Goal: Information Seeking & Learning: Learn about a topic

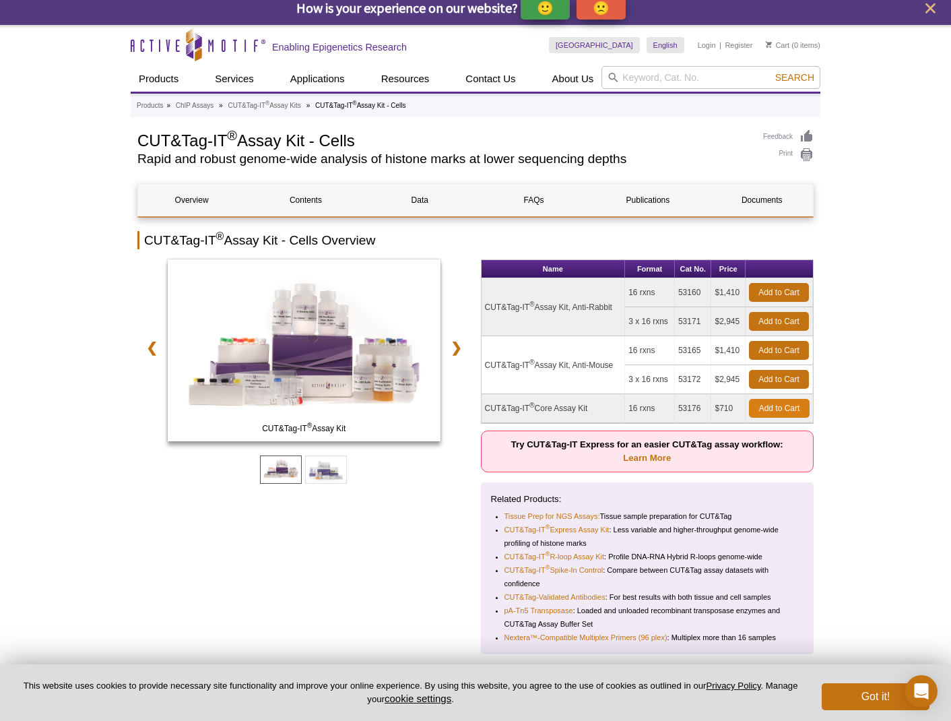
scroll to position [9, 0]
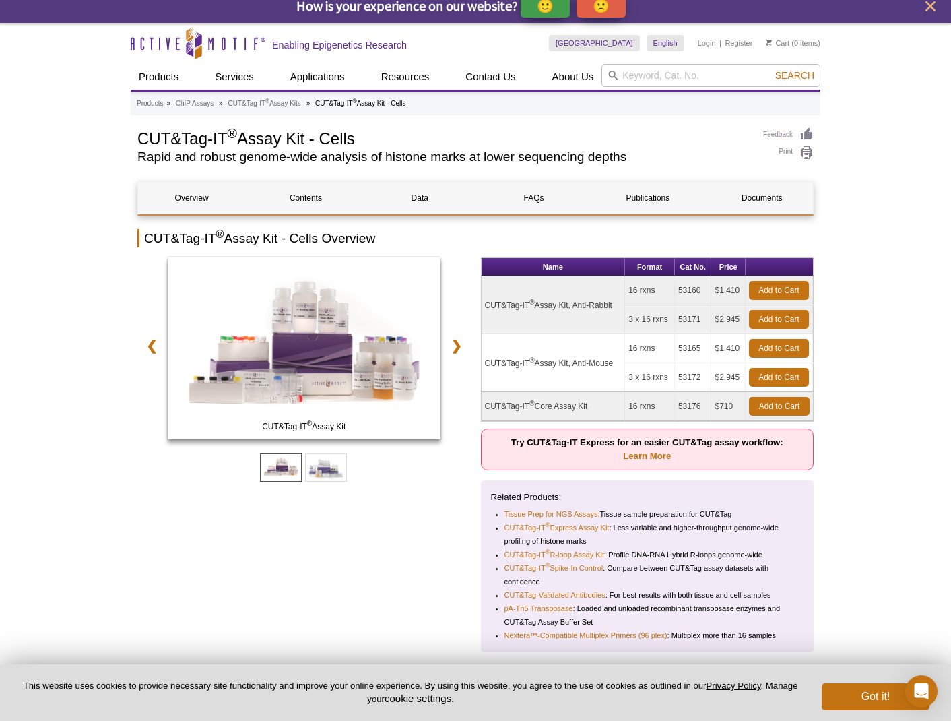
click at [719, 409] on td "$710" at bounding box center [728, 406] width 34 height 29
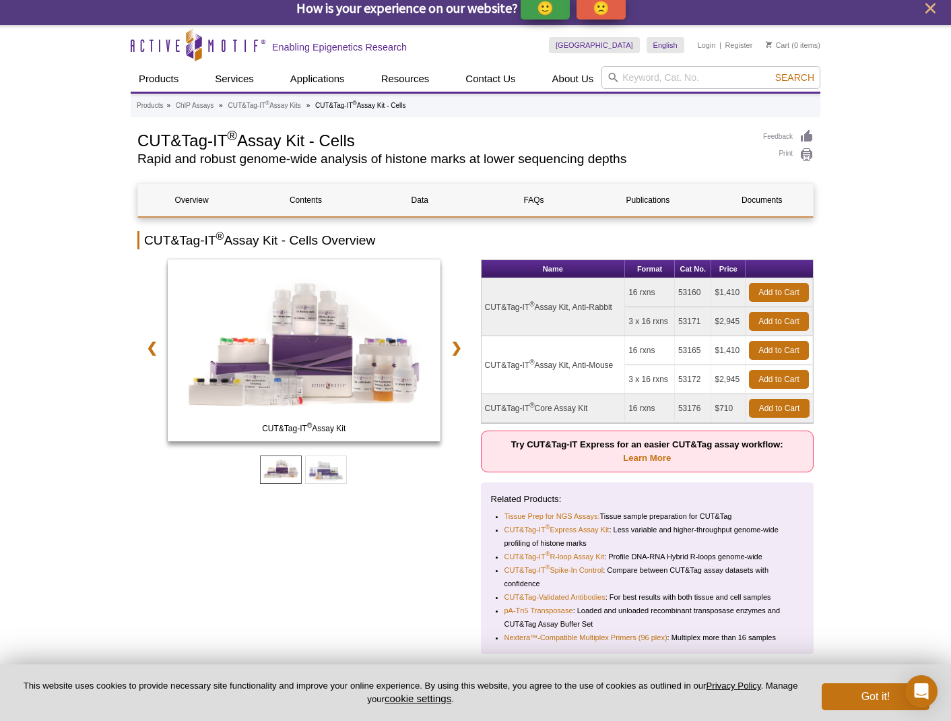
scroll to position [9, 0]
drag, startPoint x: 488, startPoint y: 407, endPoint x: 587, endPoint y: 410, distance: 99.8
click at [587, 410] on td "CUT&Tag-IT ® Core Assay Kit" at bounding box center [554, 408] width 144 height 29
click at [529, 409] on td "CUT&Tag-IT ® Core Assay Kit" at bounding box center [554, 408] width 144 height 29
drag, startPoint x: 496, startPoint y: 407, endPoint x: 622, endPoint y: 408, distance: 125.3
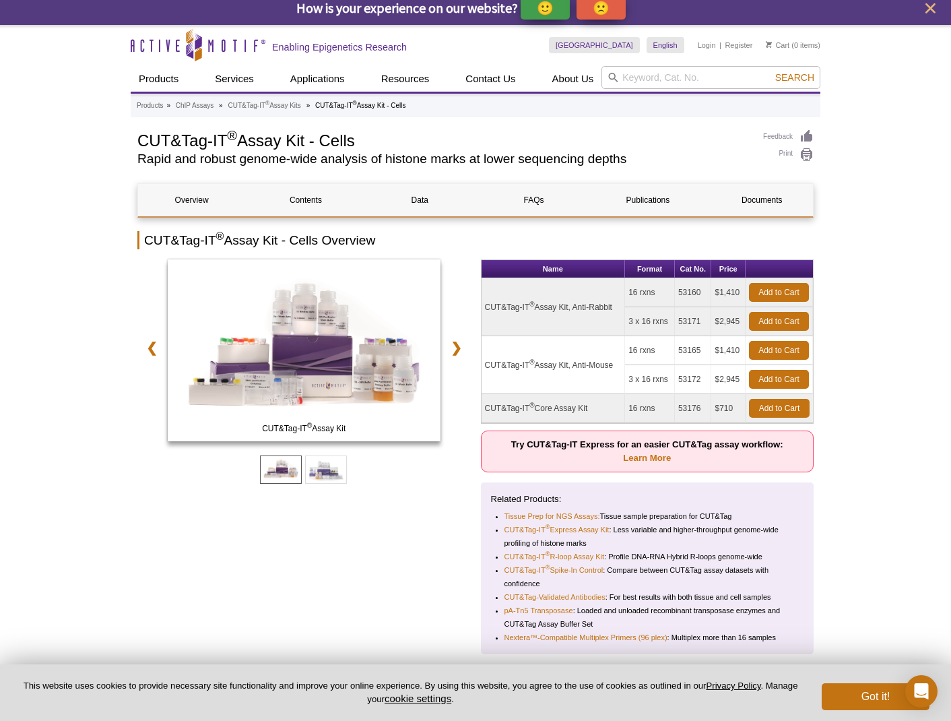
click at [622, 408] on td "CUT&Tag-IT ® Core Assay Kit" at bounding box center [554, 408] width 144 height 29
copy td "CUT&Tag-IT ® Core Assay Kit"
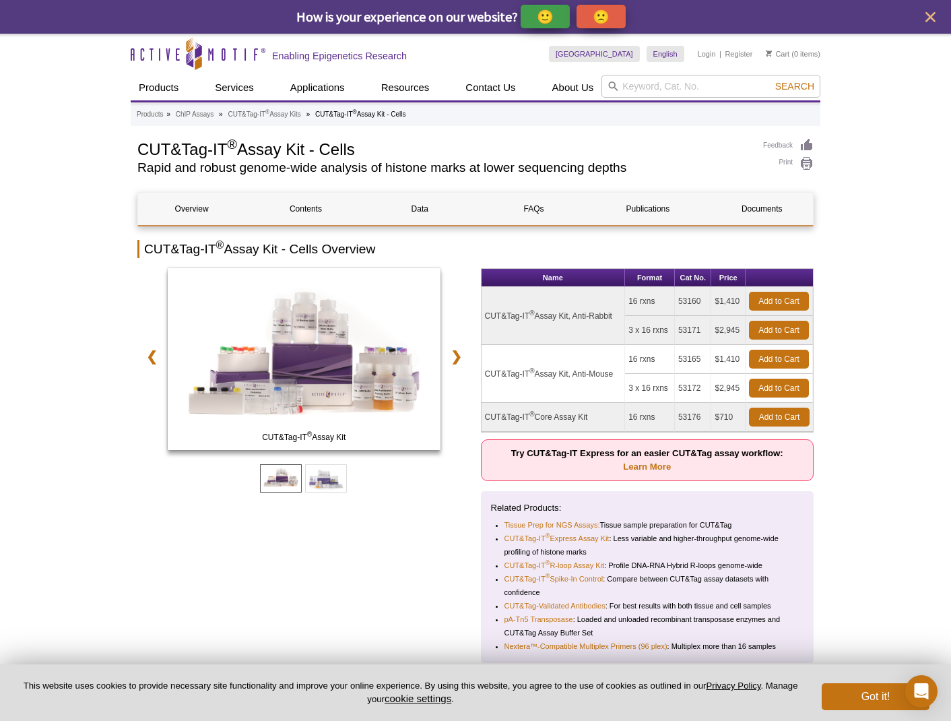
scroll to position [0, 0]
click at [644, 82] on input "search" at bounding box center [711, 86] width 219 height 23
paste input "CUT&Tag-IT® Core Assay Kit"
type input "CUT&Tag-IT® Core Assay Kit"
click at [796, 86] on button "Search" at bounding box center [794, 86] width 47 height 12
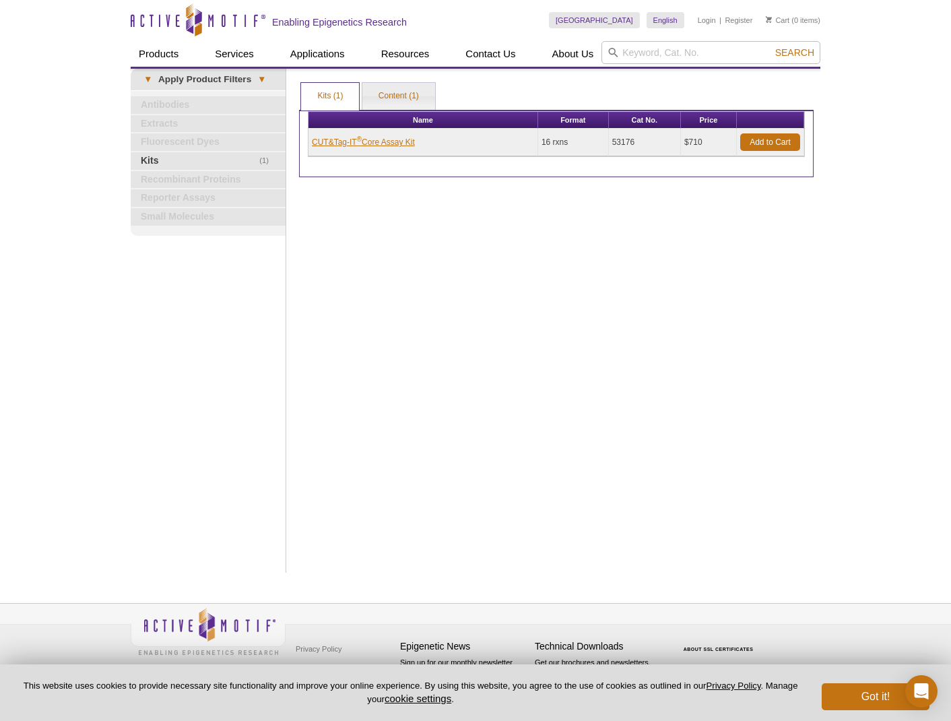
click at [362, 143] on link "CUT&Tag-IT ® Core Assay Kit" at bounding box center [363, 142] width 103 height 12
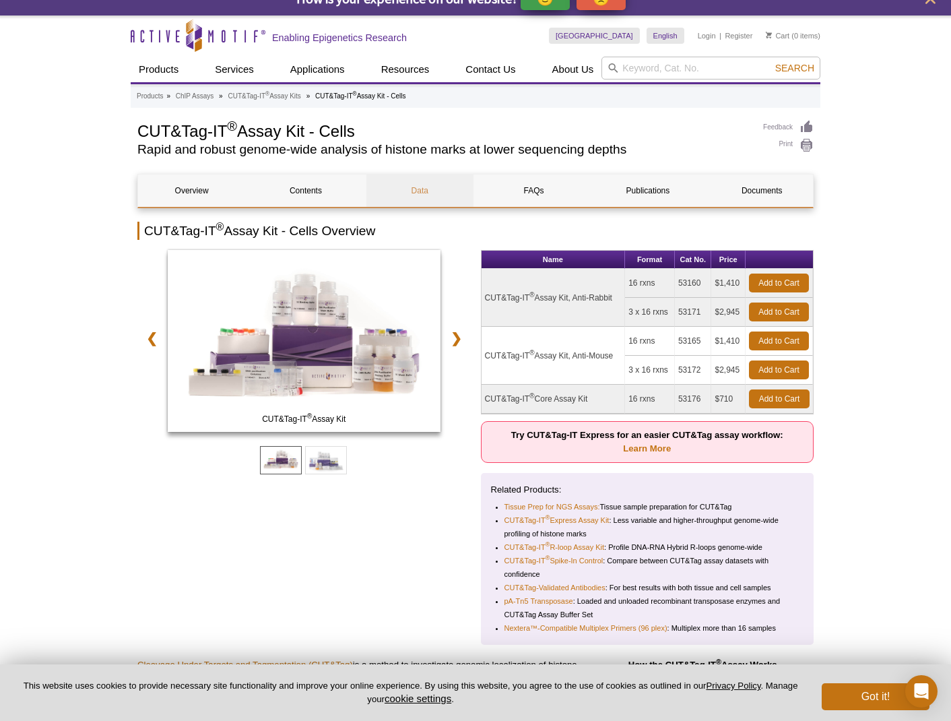
scroll to position [21, 0]
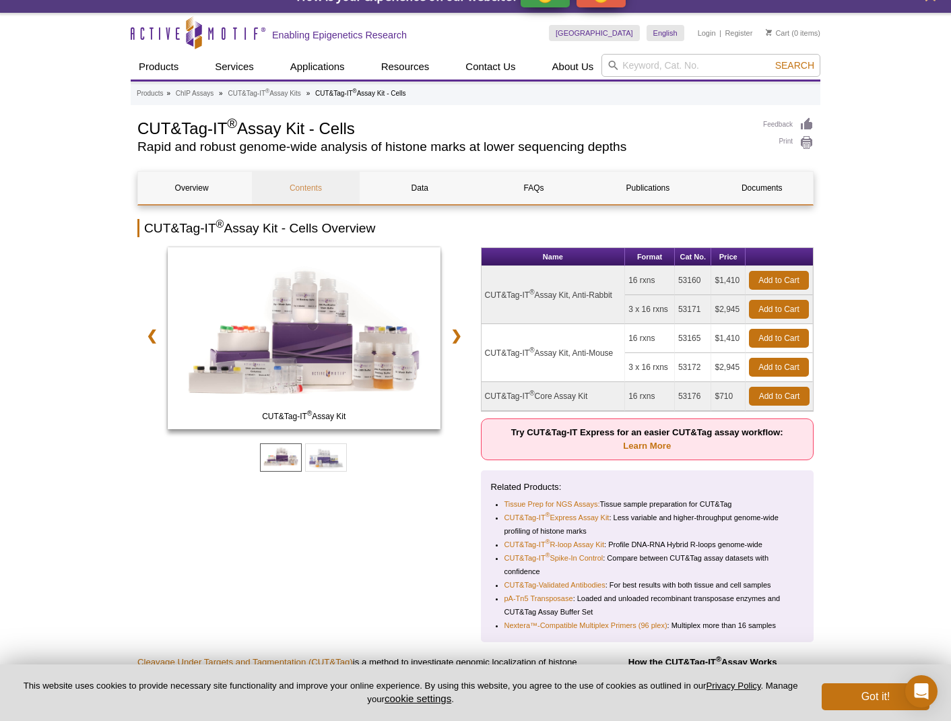
click at [304, 187] on link "Contents" at bounding box center [305, 188] width 107 height 32
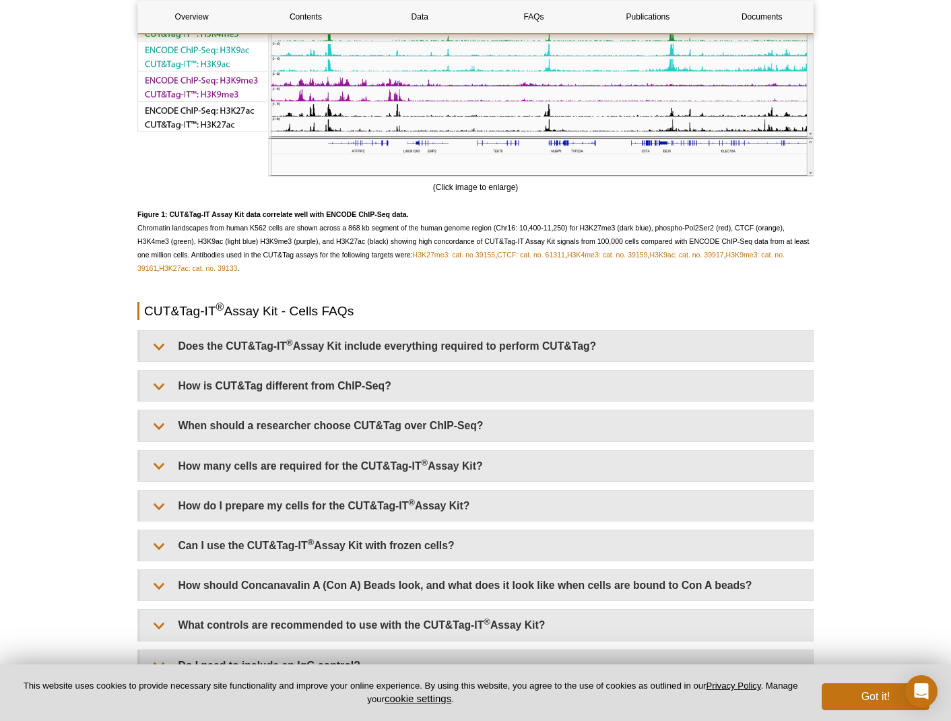
scroll to position [2765, 0]
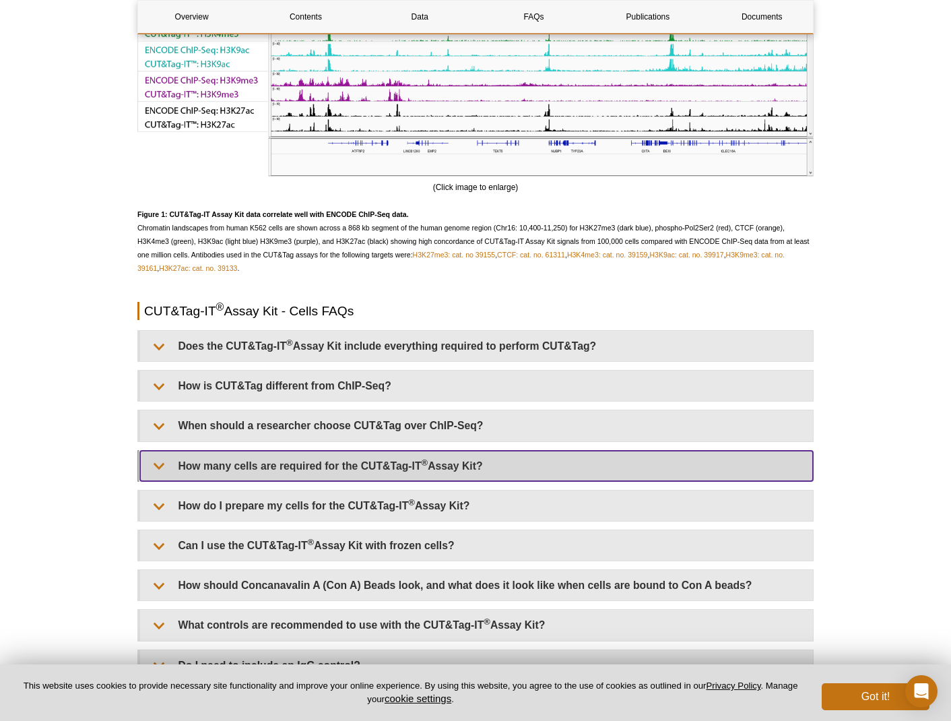
click at [381, 473] on summary "How many cells are required for the CUT&Tag-IT ® Assay Kit?" at bounding box center [476, 466] width 673 height 30
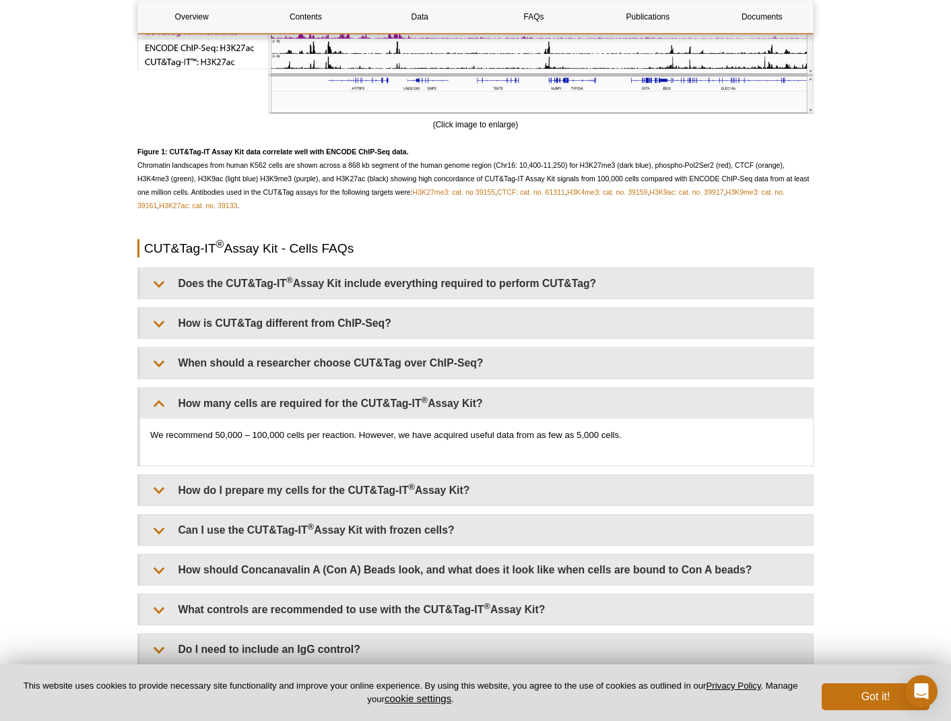
scroll to position [2827, 0]
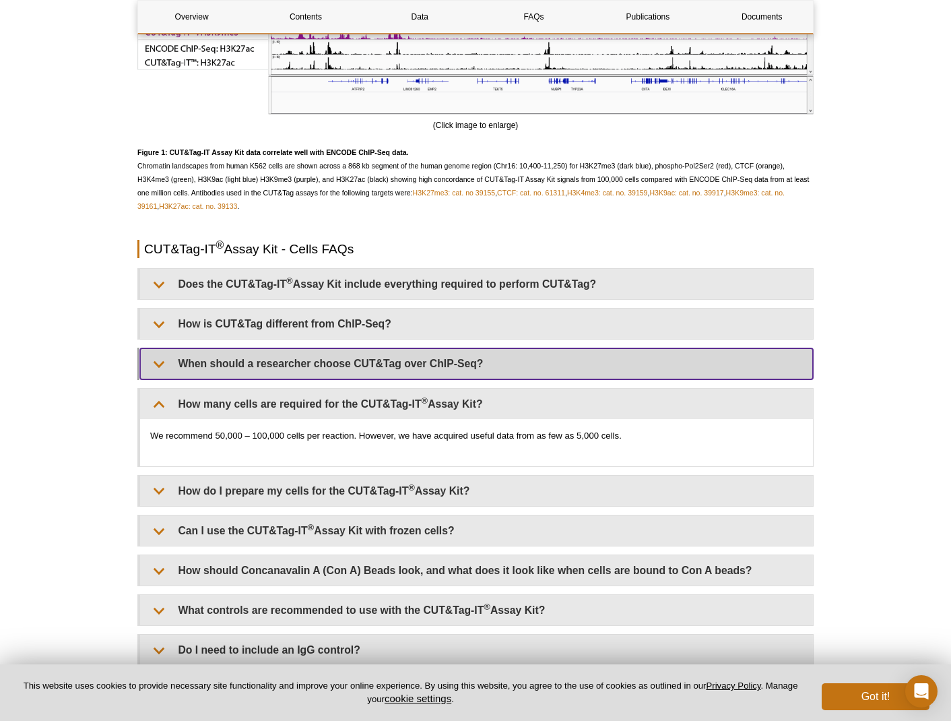
click at [173, 369] on summary "When should a researcher choose CUT&Tag over ChIP-Seq?" at bounding box center [476, 363] width 673 height 30
